Goal: Navigation & Orientation: Find specific page/section

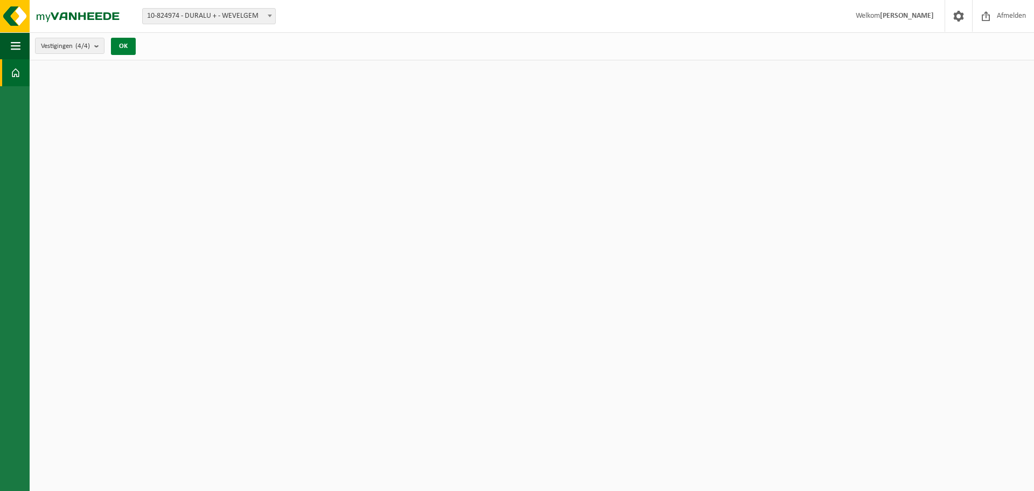
click at [131, 50] on button "OK" at bounding box center [123, 46] width 25 height 17
click at [120, 45] on button "OK" at bounding box center [123, 46] width 25 height 17
click at [17, 44] on span "button" at bounding box center [16, 45] width 10 height 27
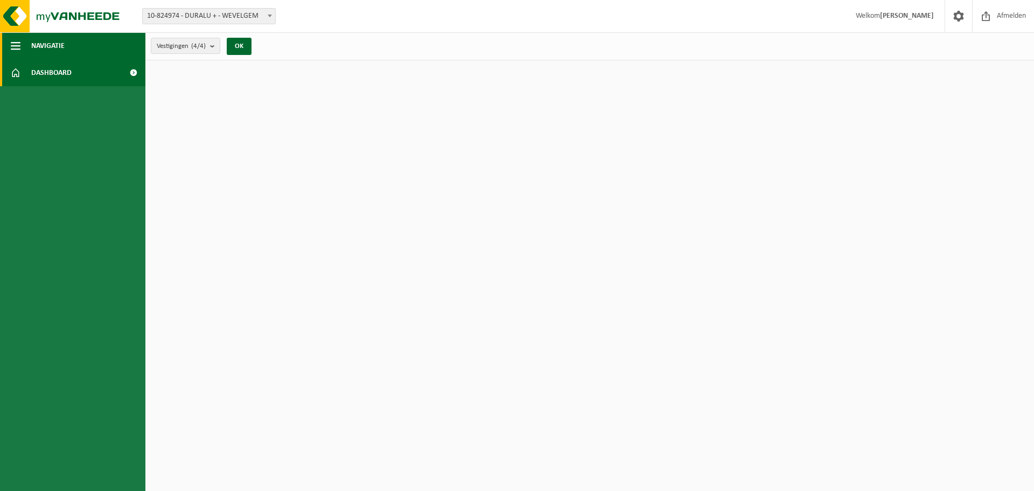
click at [40, 41] on span "Navigatie" at bounding box center [47, 45] width 33 height 27
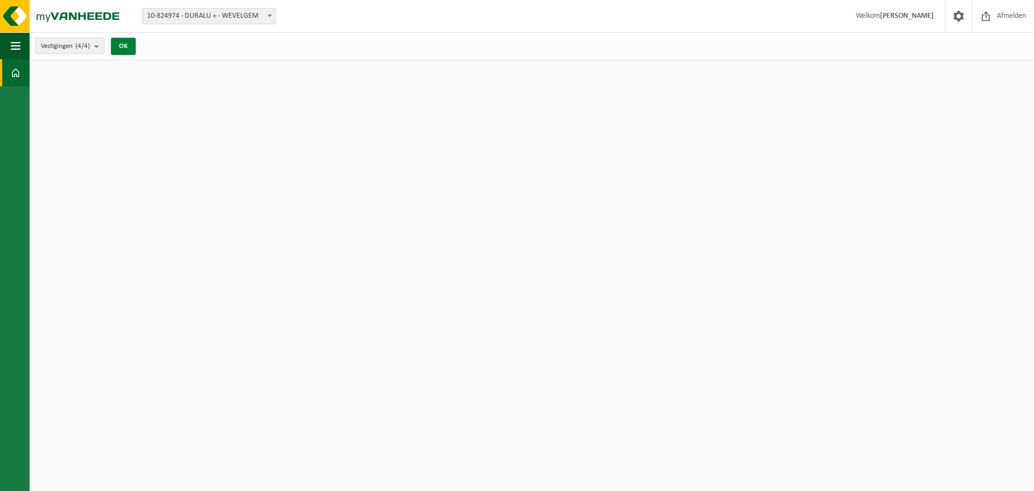
click at [129, 42] on button "OK" at bounding box center [123, 46] width 25 height 17
click at [16, 41] on span "button" at bounding box center [16, 45] width 10 height 27
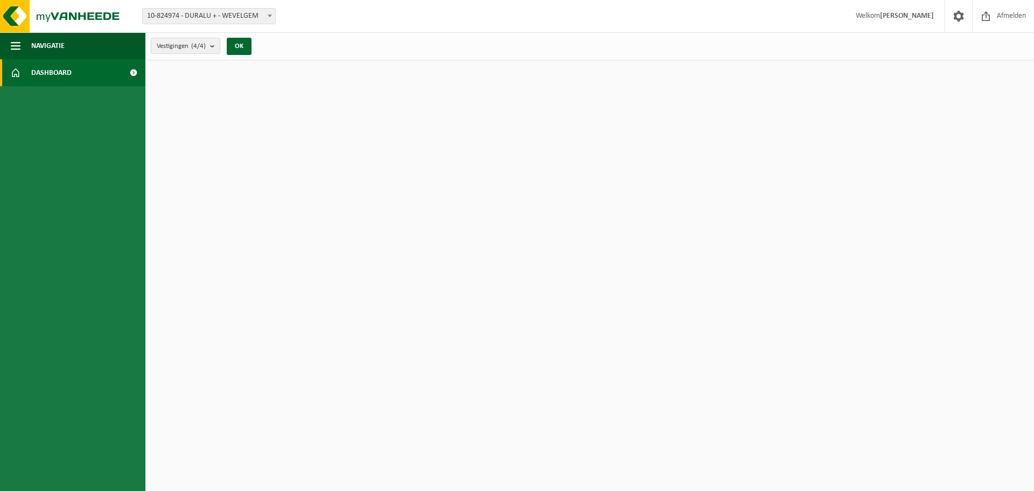
click at [66, 72] on span "Dashboard" at bounding box center [51, 72] width 40 height 27
click at [86, 68] on link "Dashboard" at bounding box center [72, 72] width 145 height 27
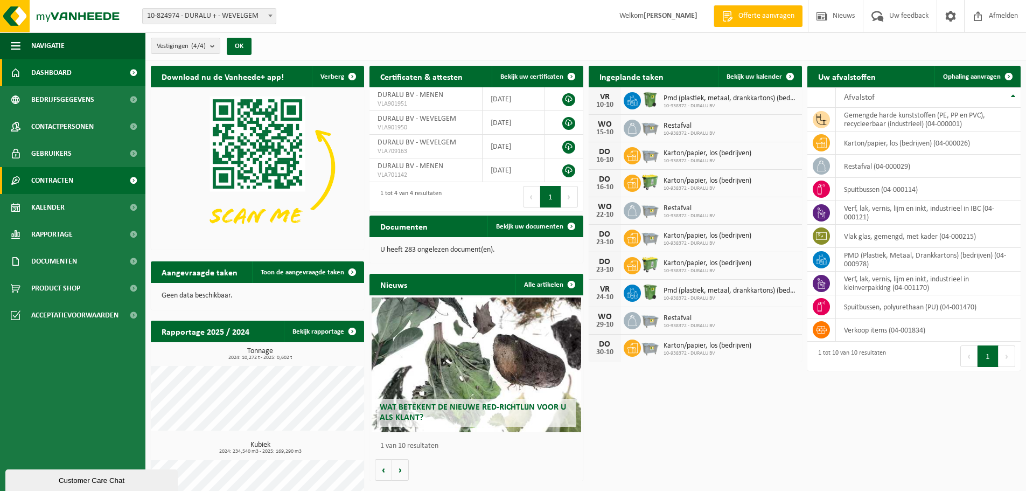
click at [54, 171] on span "Contracten" at bounding box center [52, 180] width 42 height 27
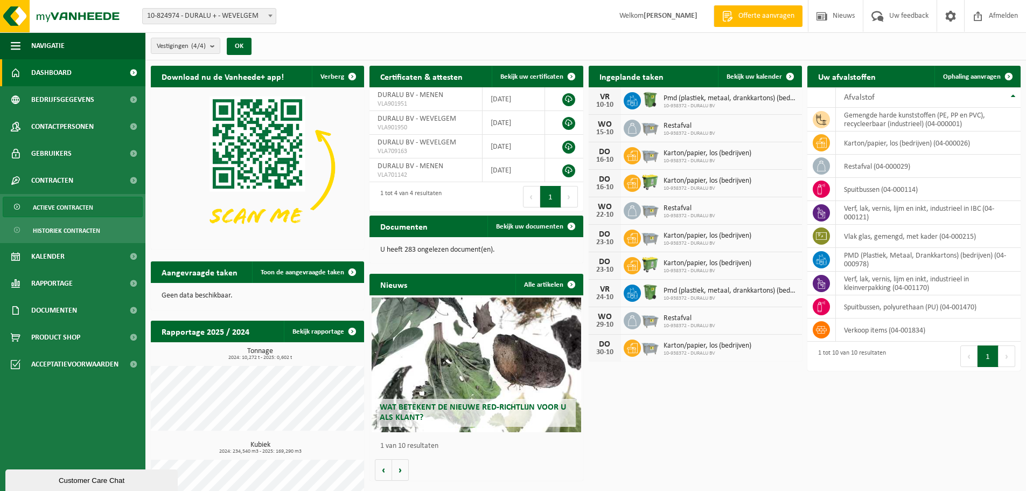
click at [36, 205] on span "Actieve contracten" at bounding box center [63, 207] width 60 height 20
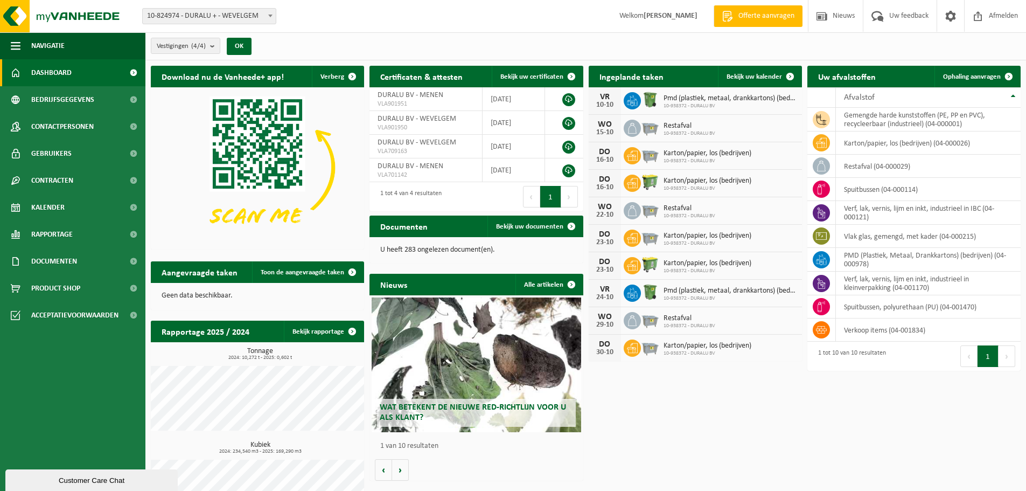
click at [716, 154] on span "Karton/papier, los (bedrijven)" at bounding box center [707, 153] width 88 height 9
click at [682, 160] on span "10-938372 - DURALU BV" at bounding box center [707, 161] width 88 height 6
click at [690, 154] on span "Karton/papier, los (bedrijven)" at bounding box center [707, 153] width 88 height 9
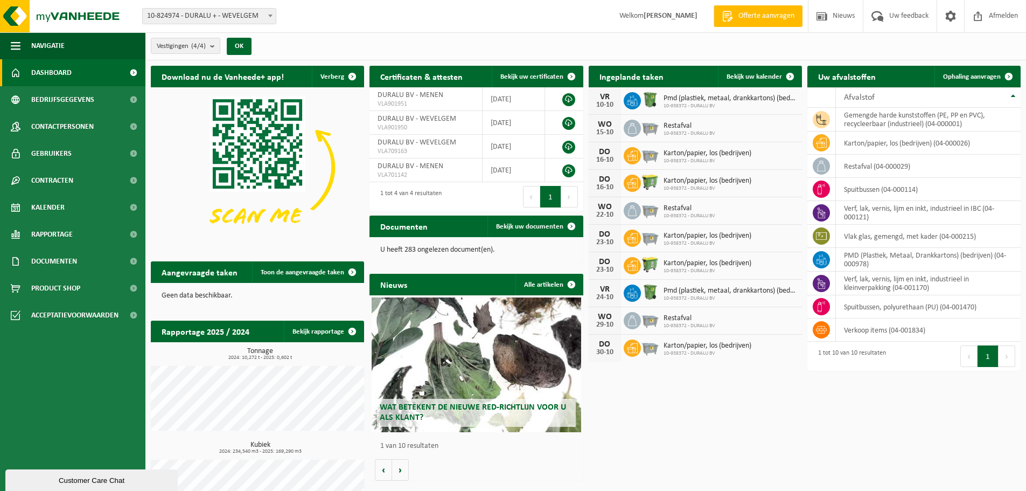
click at [378, 49] on div "Vestigingen (4/4) Alles selecteren Alles deselecteren Actieve selecteren DURALU…" at bounding box center [585, 46] width 880 height 28
click at [44, 183] on span "Contracten" at bounding box center [52, 180] width 42 height 27
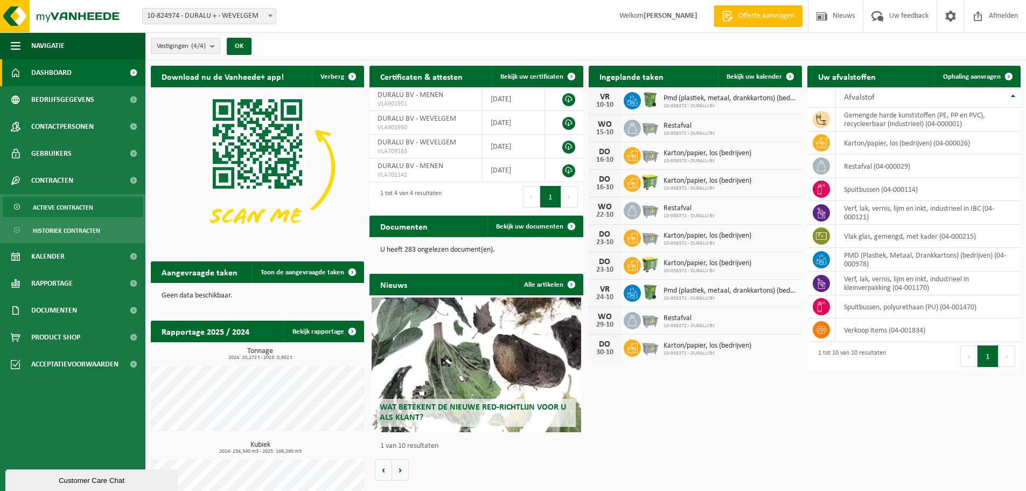
click at [45, 204] on span "Actieve contracten" at bounding box center [63, 207] width 60 height 20
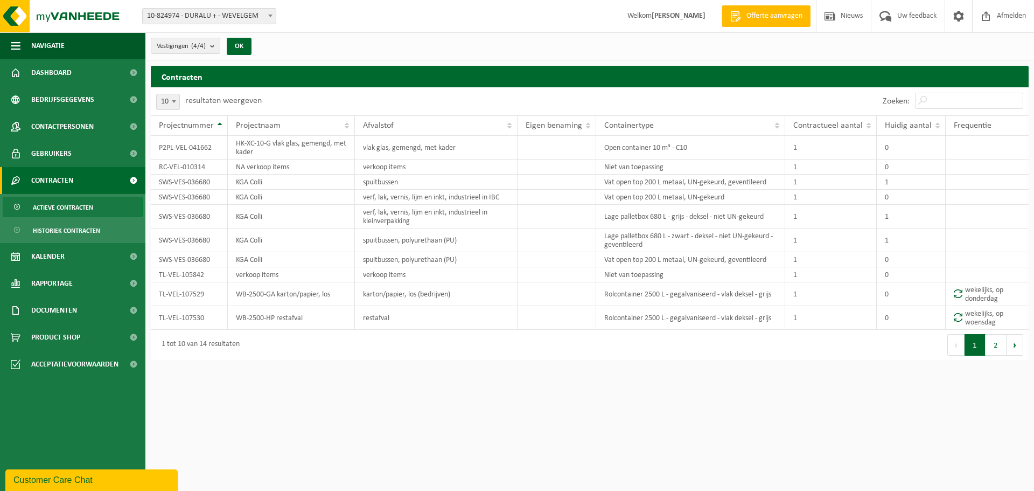
click at [390, 96] on div "10 25 50 100 10 resultaten weergeven" at bounding box center [370, 101] width 439 height 28
click at [430, 54] on div "Vestigingen (4/4) Alles selecteren Alles deselecteren Actieve selecteren DURALU…" at bounding box center [589, 46] width 888 height 28
click at [735, 381] on html "Vestiging: 10-824974 - DURALU + - WEVELGEM 02-010001 - DURALU BV - MENEN 10-938…" at bounding box center [517, 245] width 1034 height 491
